Goal: Task Accomplishment & Management: Complete application form

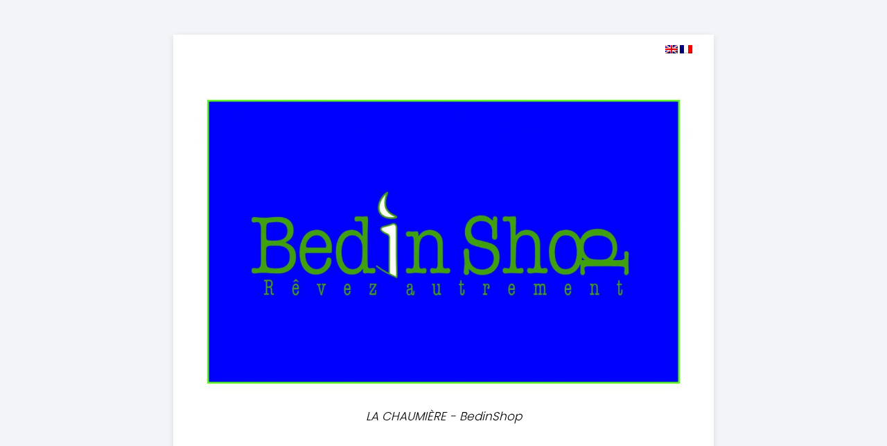
select select
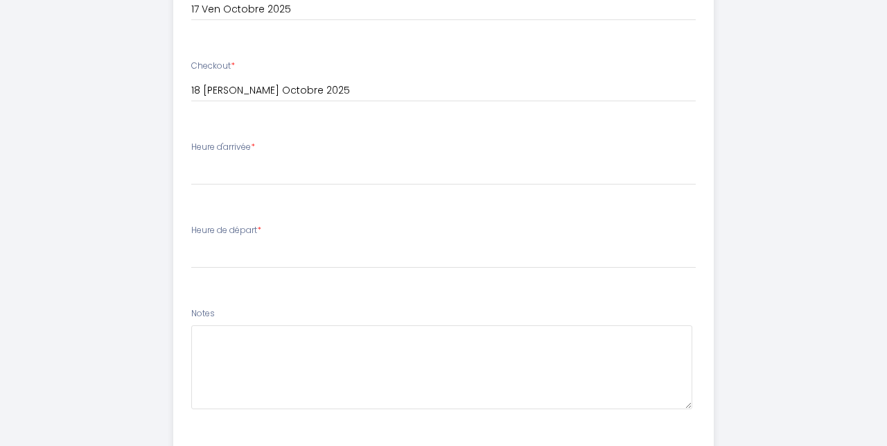
scroll to position [702, 0]
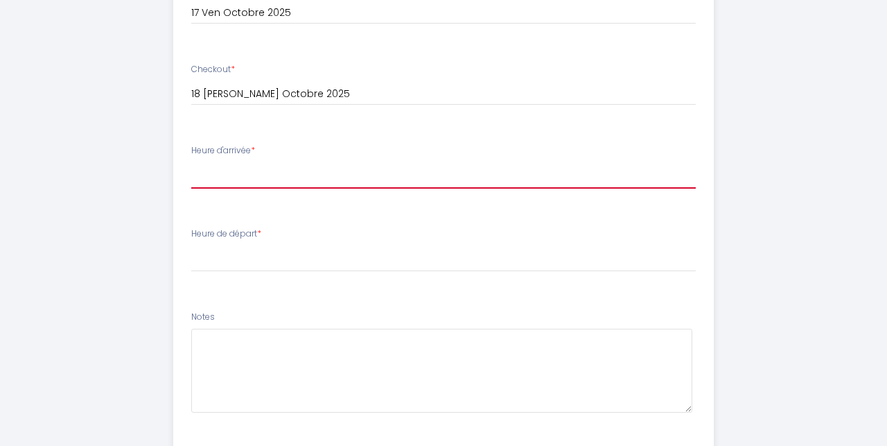
click at [356, 170] on select "15:00 15:30 16:00 16:30 17:00 17:30 18:00 18:30 19:00 19:30 20:00 20:30 21:00 2…" at bounding box center [443, 175] width 505 height 26
select select "16:30"
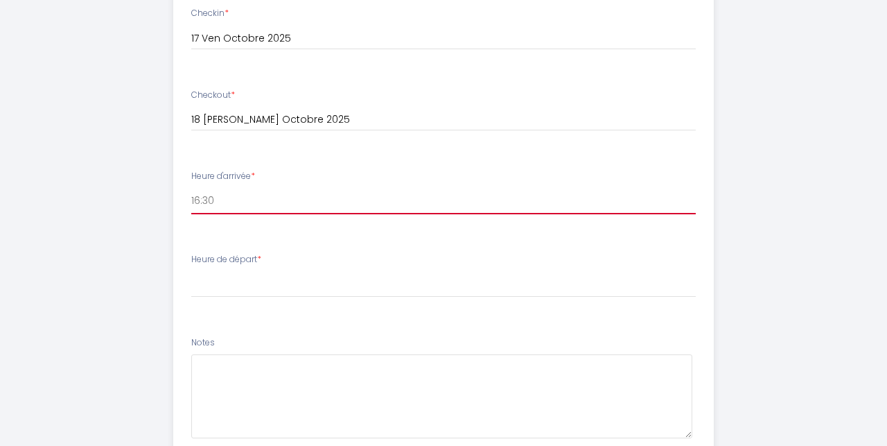
scroll to position [679, 0]
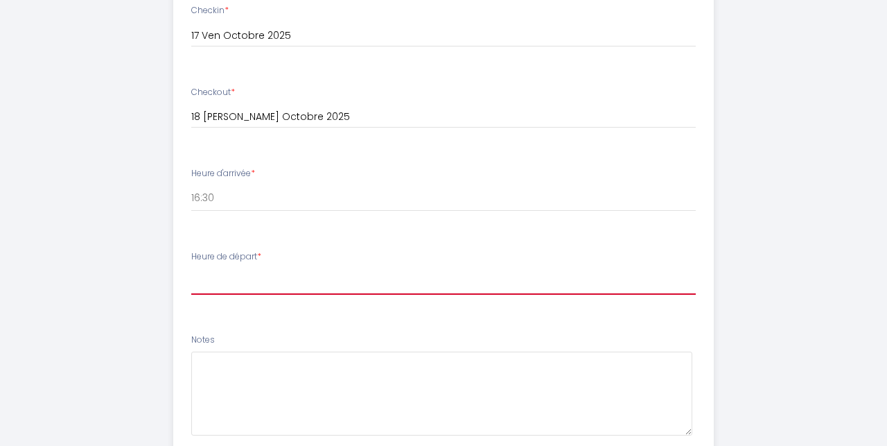
select select "10:30"
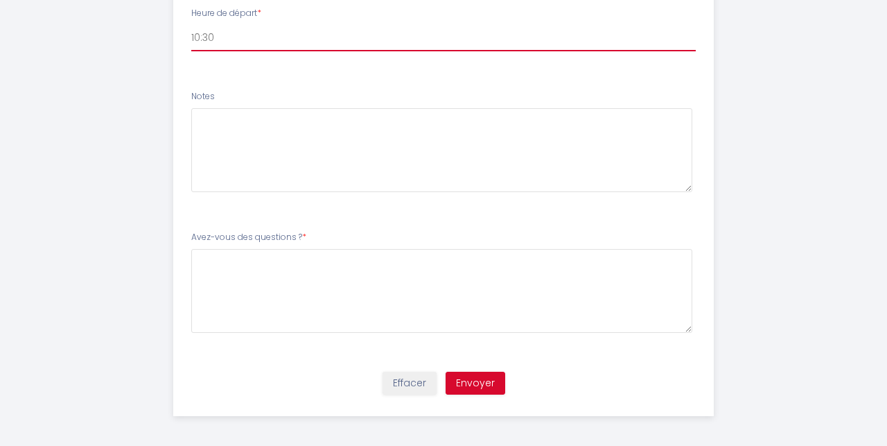
scroll to position [921, 0]
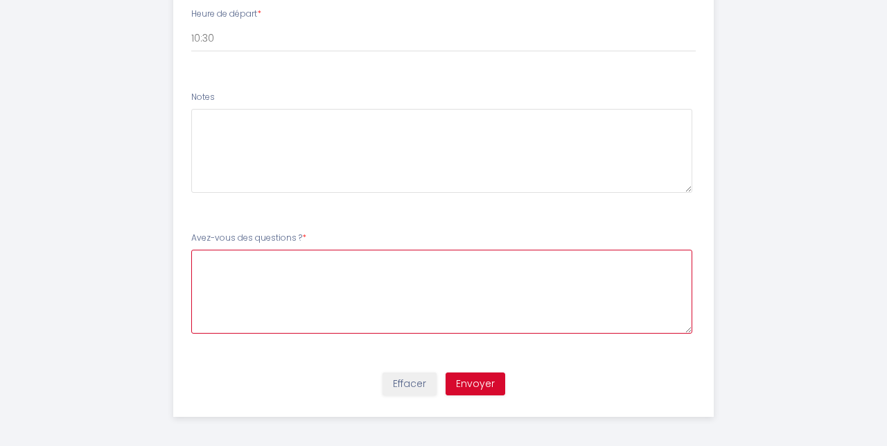
click at [255, 276] on \?7 at bounding box center [441, 292] width 501 height 84
type \?7 "non"
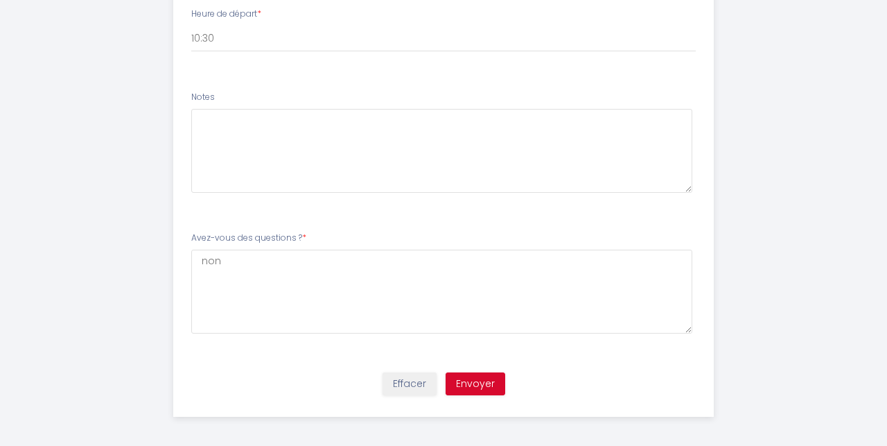
click at [469, 372] on button "Envoyer" at bounding box center [476, 384] width 60 height 24
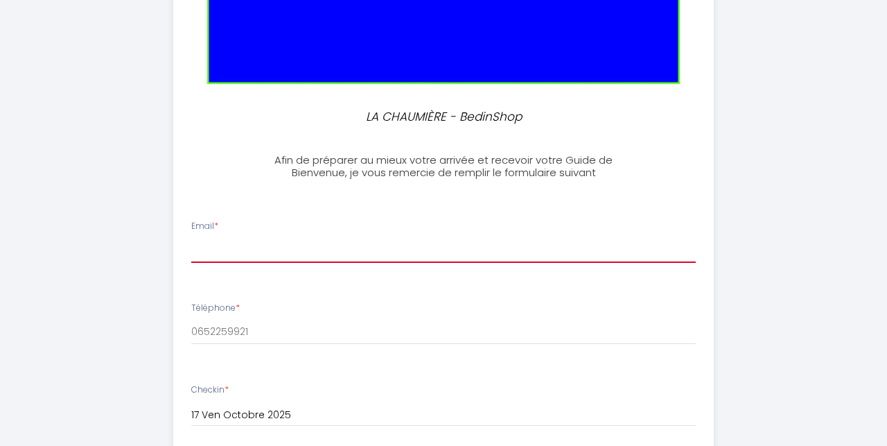
scroll to position [259, 0]
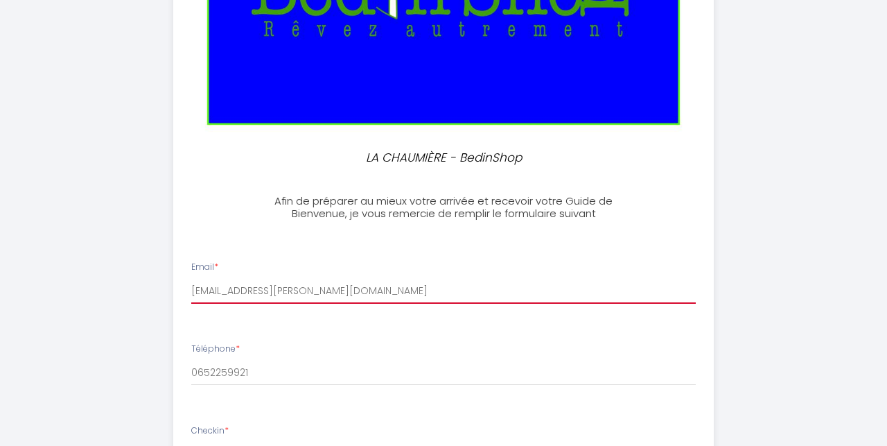
type input "[EMAIL_ADDRESS][PERSON_NAME][DOMAIN_NAME]"
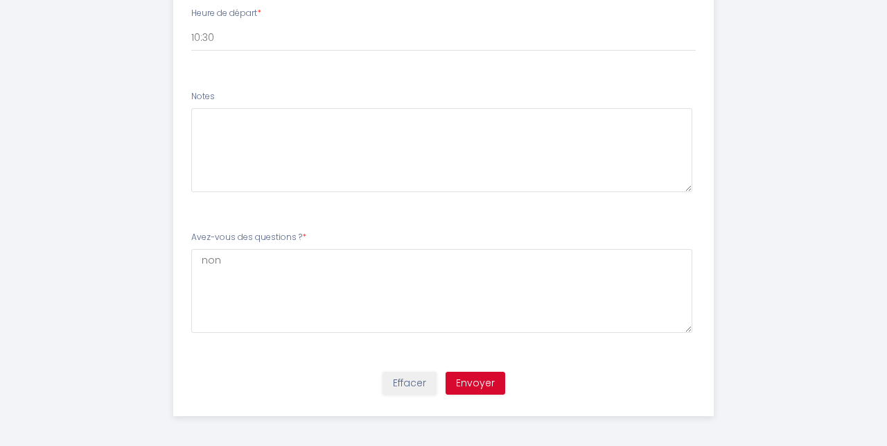
scroll to position [921, 0]
click at [476, 374] on button "Envoyer" at bounding box center [476, 384] width 60 height 24
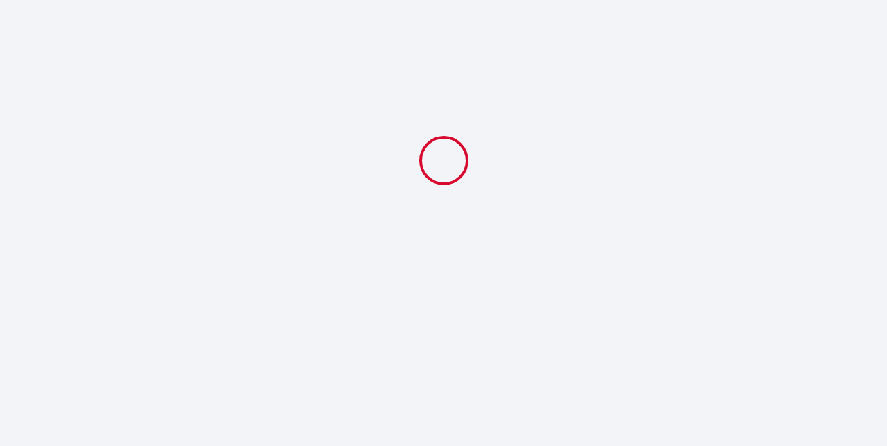
select select "16:30"
select select "10:30"
